Goal: Find specific page/section: Find specific page/section

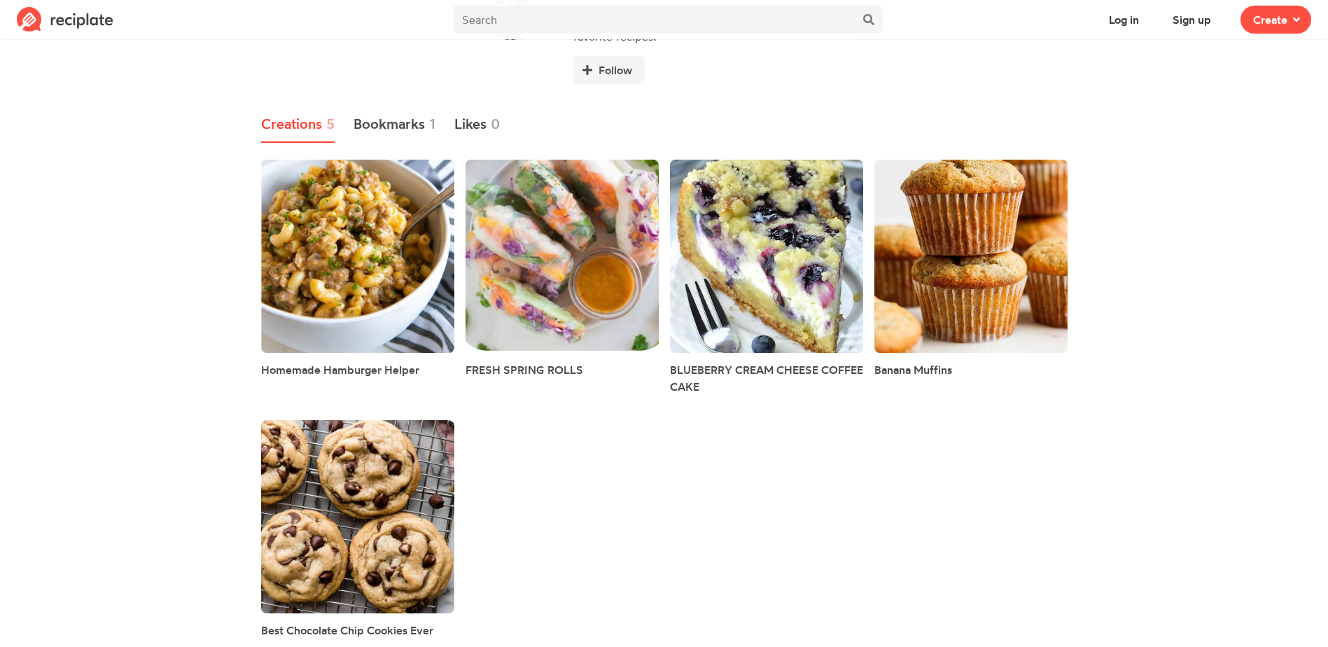
scroll to position [134, 0]
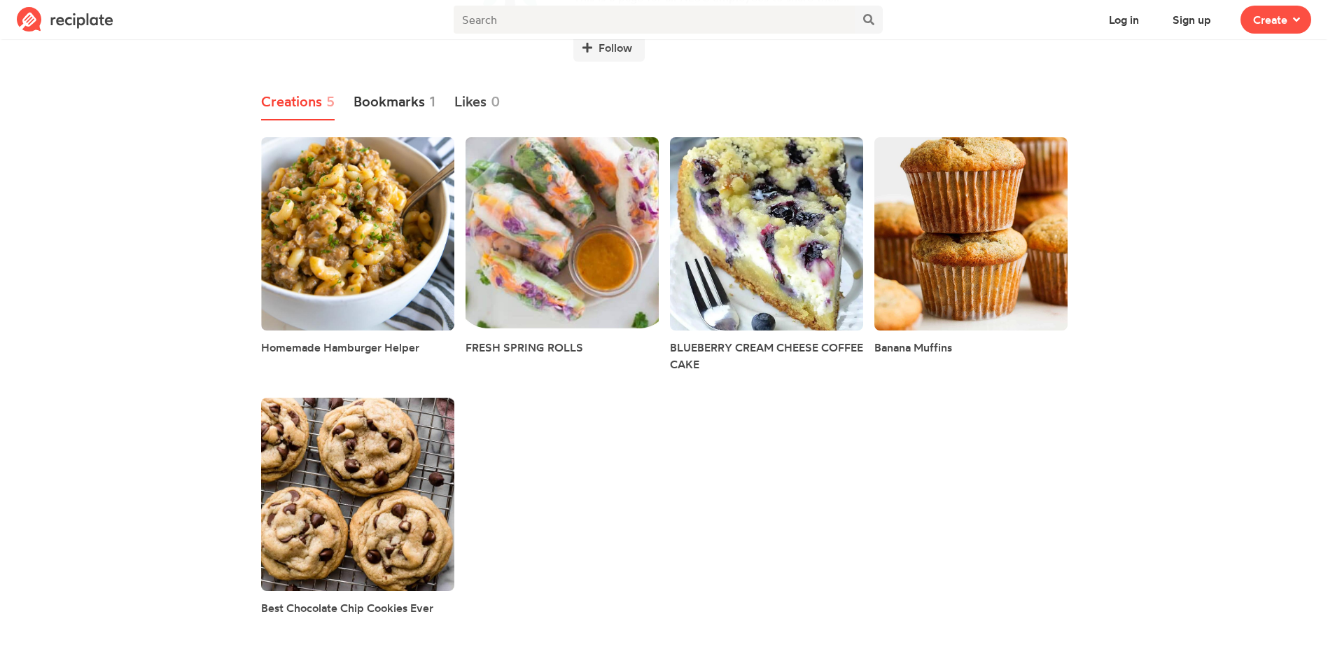
click at [417, 107] on link "Bookmarks 1" at bounding box center [394, 102] width 83 height 36
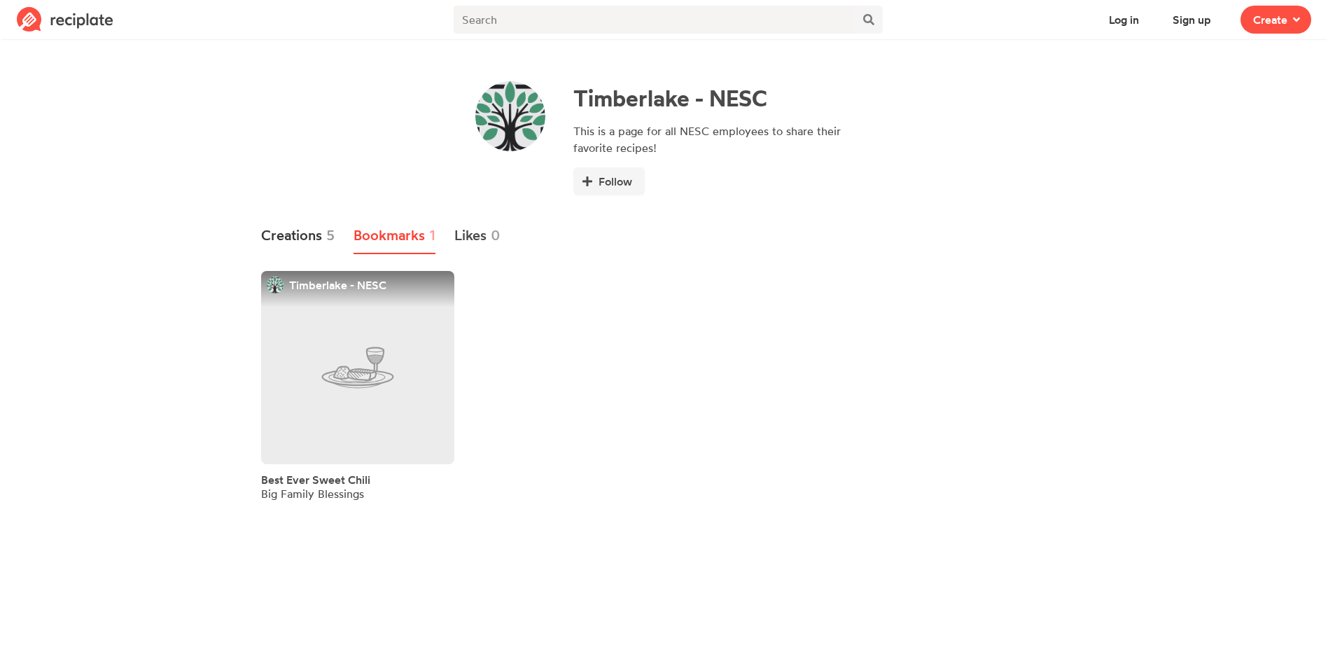
click at [309, 226] on link "Creations 5" at bounding box center [298, 236] width 74 height 36
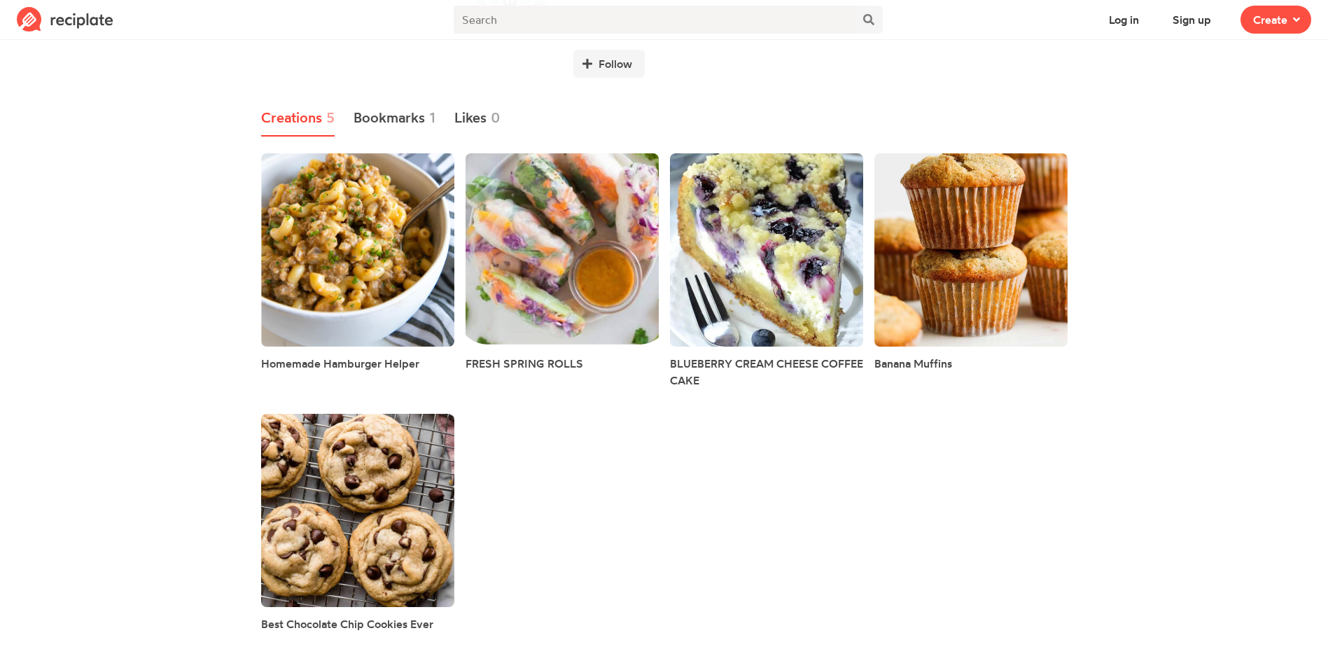
scroll to position [134, 0]
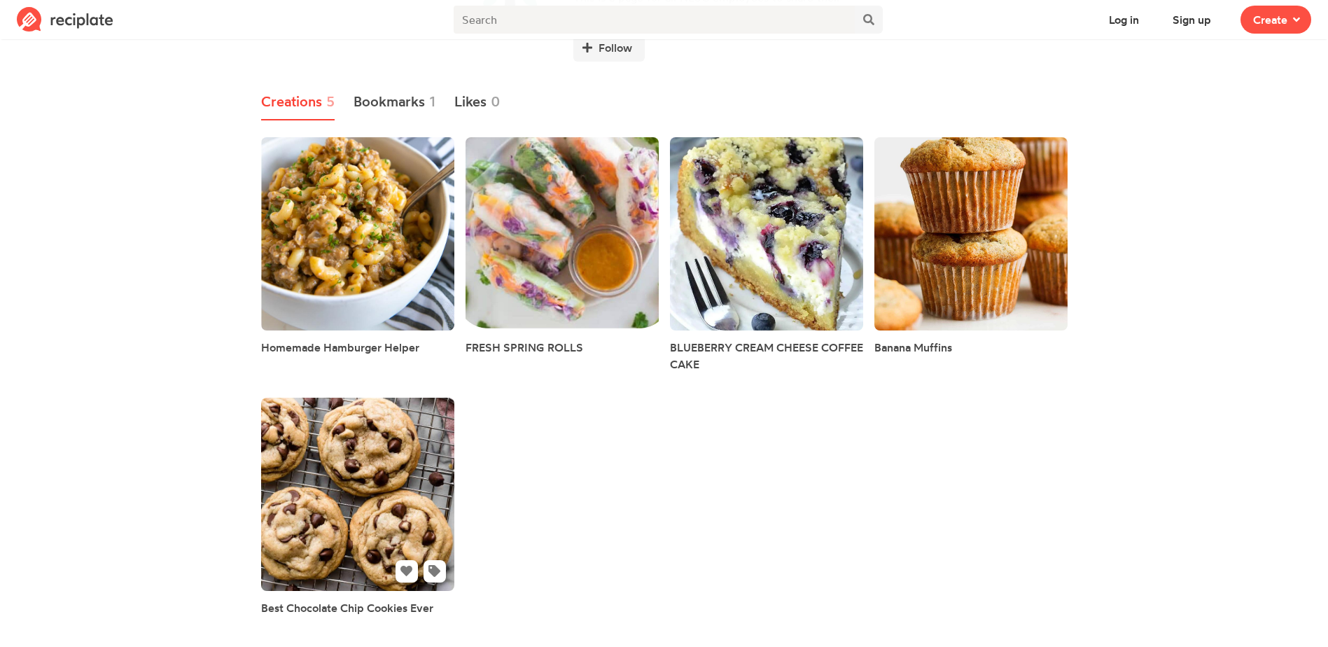
click at [272, 508] on link at bounding box center [357, 494] width 193 height 193
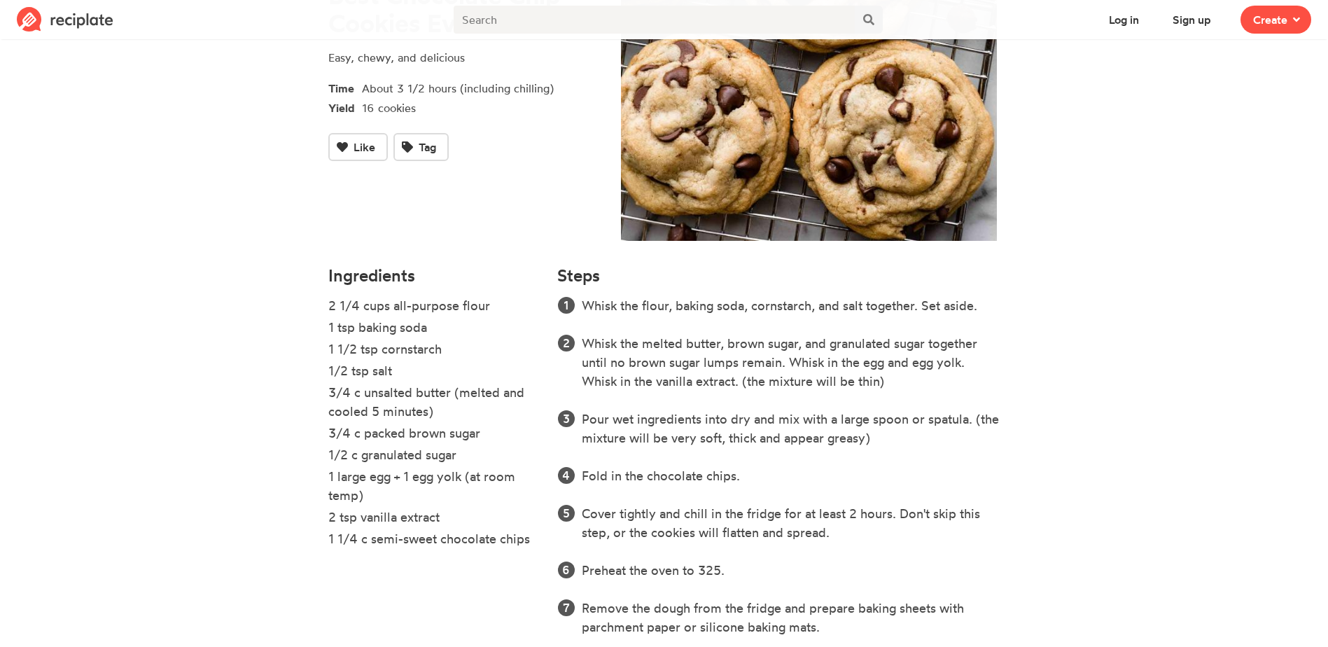
scroll to position [4, 0]
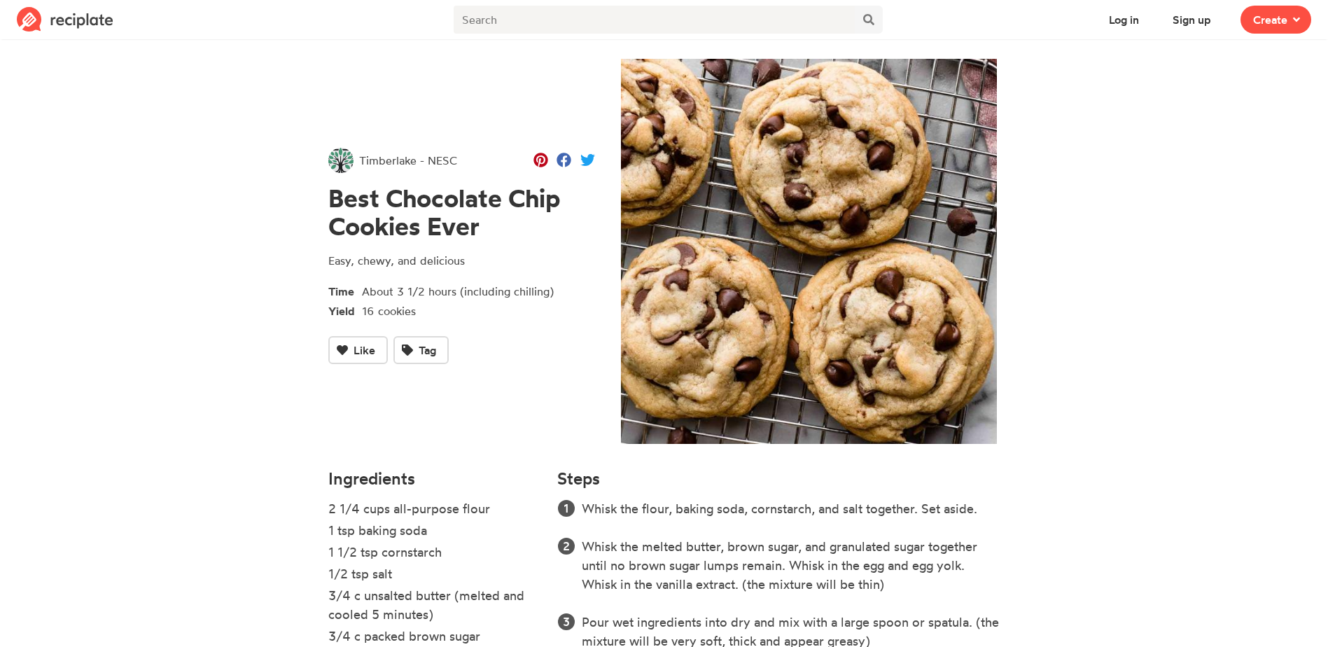
click at [382, 157] on span "Timberlake - NESC" at bounding box center [408, 160] width 98 height 17
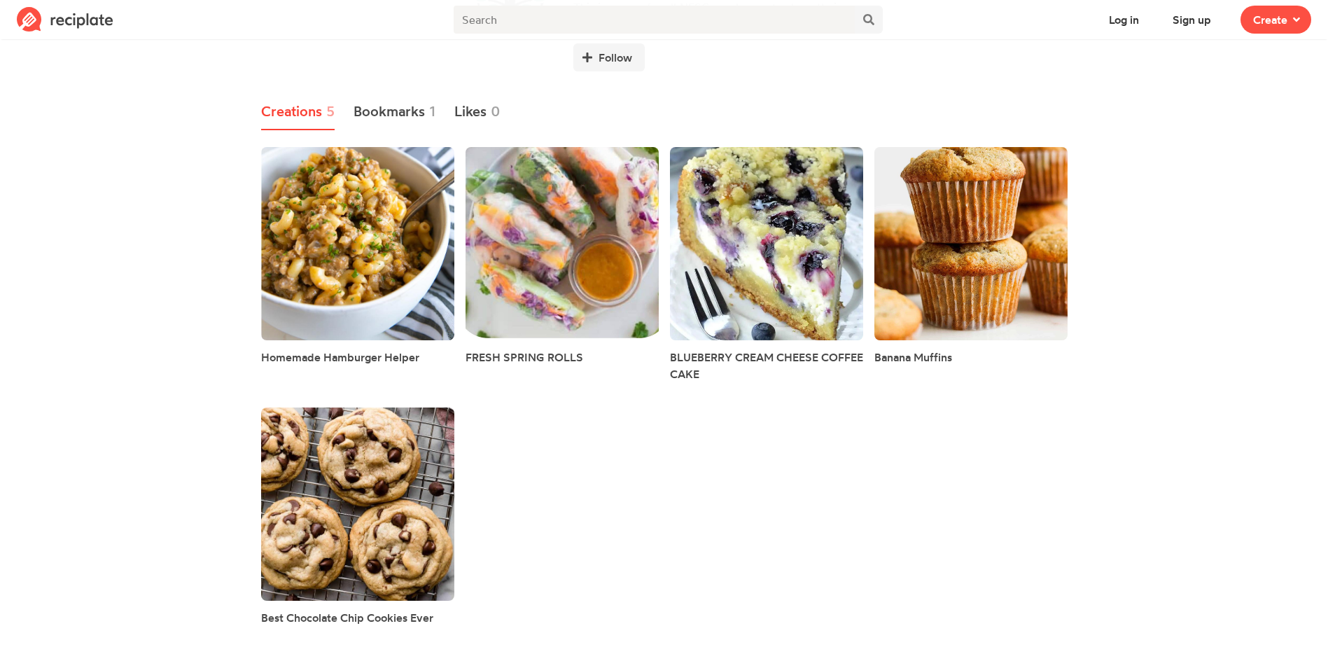
scroll to position [134, 0]
